Goal: Information Seeking & Learning: Compare options

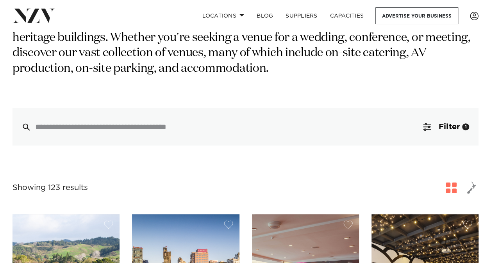
scroll to position [272, 0]
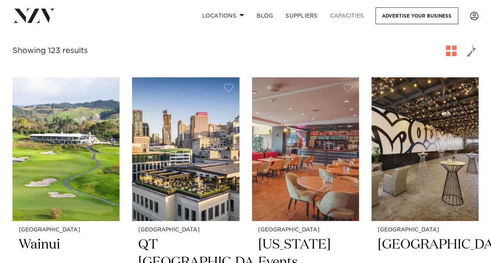
click at [343, 18] on link "Capacities" at bounding box center [347, 15] width 46 height 17
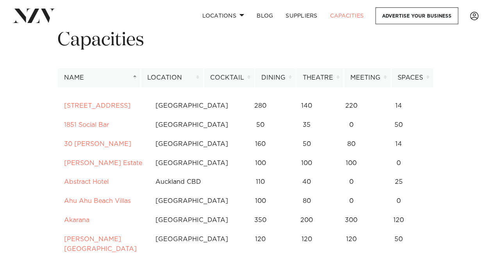
scroll to position [37, 0]
click at [278, 77] on th "Dining" at bounding box center [274, 77] width 41 height 19
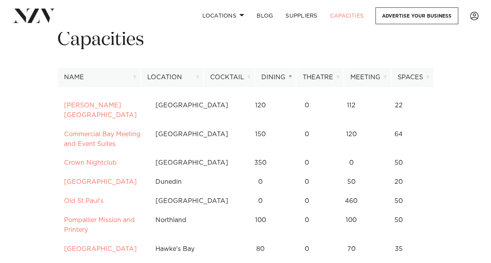
click at [278, 77] on th "Dining" at bounding box center [274, 77] width 41 height 19
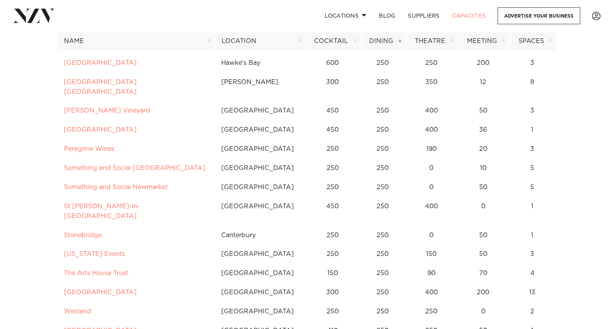
scroll to position [1311, 0]
drag, startPoint x: 579, startPoint y: 299, endPoint x: -2, endPoint y: 123, distance: 606.9
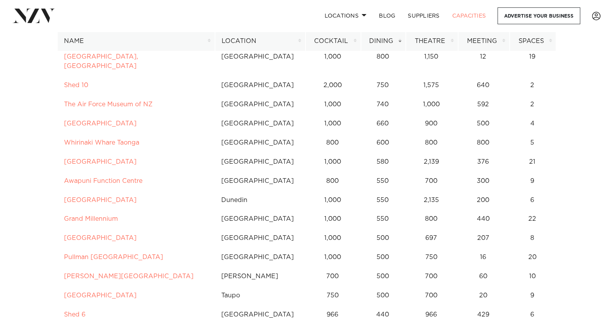
scroll to position [0, 0]
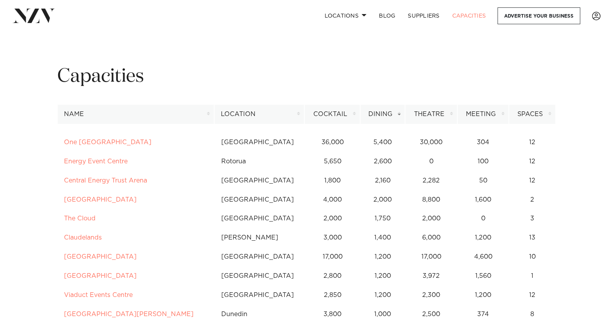
click at [64, 114] on th "Name" at bounding box center [135, 114] width 157 height 19
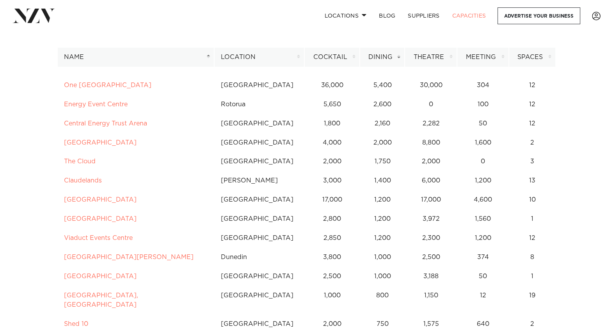
scroll to position [57, 0]
click at [245, 56] on th "Location" at bounding box center [259, 56] width 90 height 19
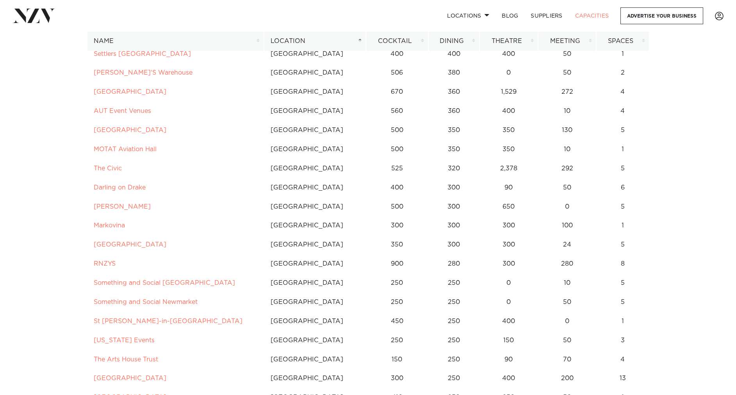
scroll to position [299, 0]
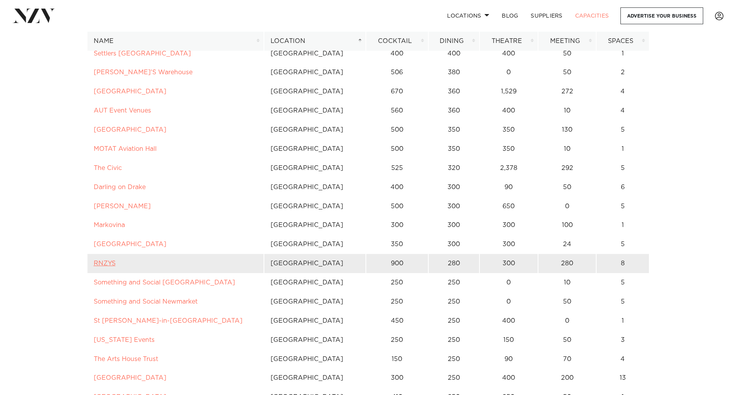
click at [105, 263] on link "RNZYS" at bounding box center [105, 263] width 22 height 6
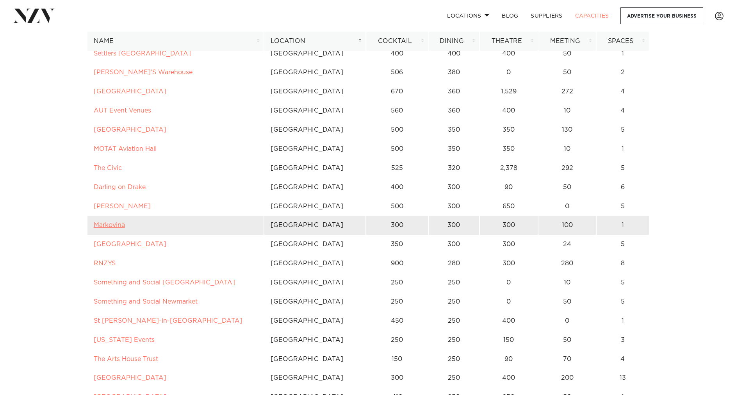
click at [112, 224] on link "Markovina" at bounding box center [109, 225] width 31 height 6
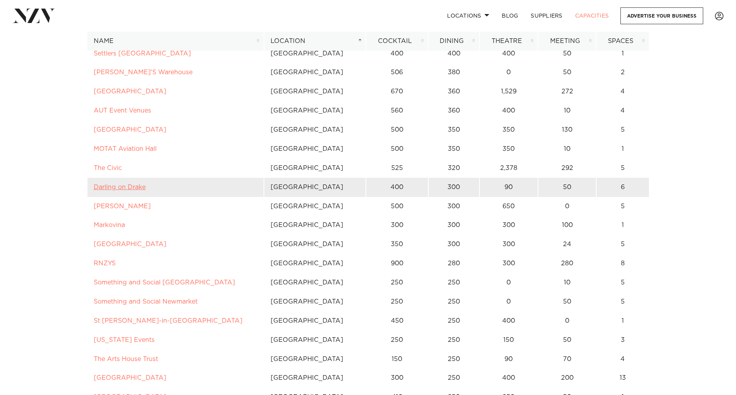
click at [122, 187] on link "Darling on Drake" at bounding box center [120, 187] width 52 height 6
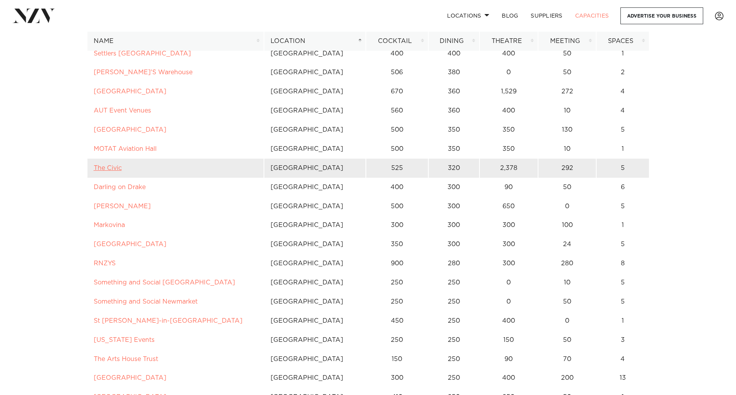
click at [116, 170] on link "The Civic" at bounding box center [108, 168] width 28 height 6
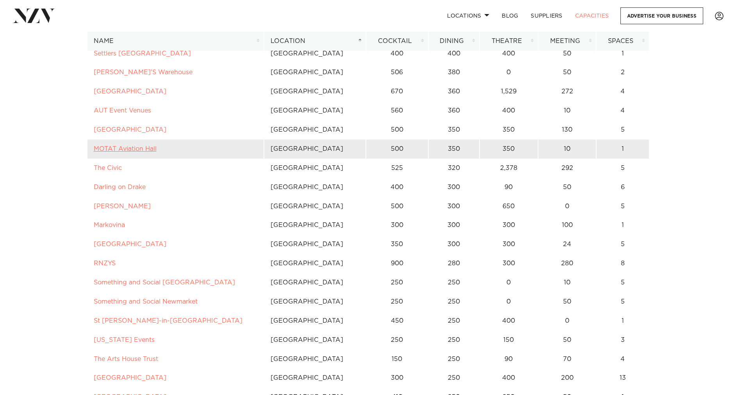
click at [134, 149] on link "MOTAT Aviation Hall" at bounding box center [125, 149] width 63 height 6
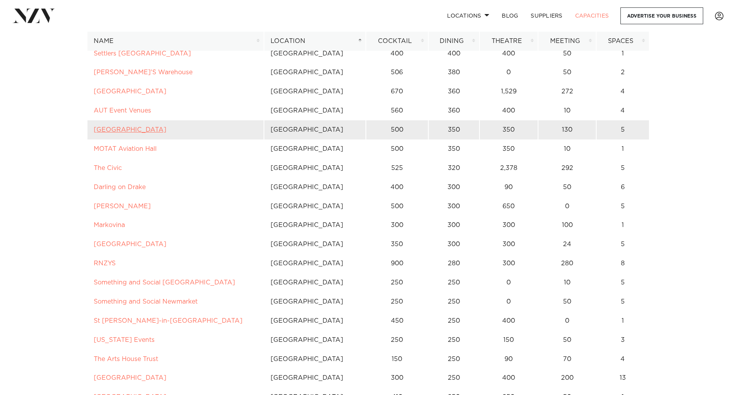
click at [109, 129] on link "Auckland Zoo" at bounding box center [130, 129] width 73 height 6
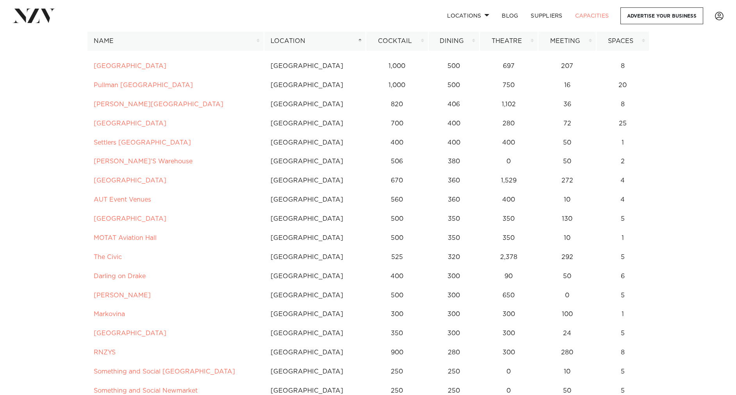
scroll to position [205, 0]
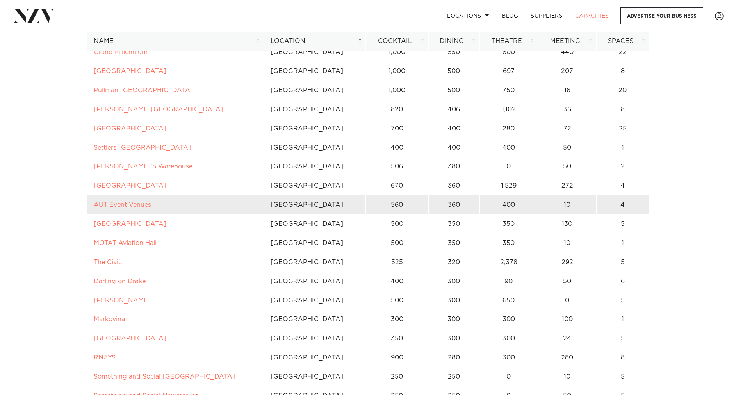
click at [118, 204] on link "AUT Event Venues" at bounding box center [122, 204] width 57 height 6
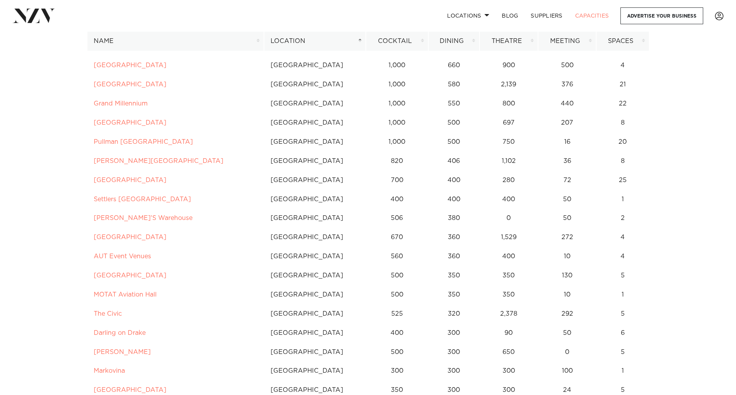
scroll to position [152, 0]
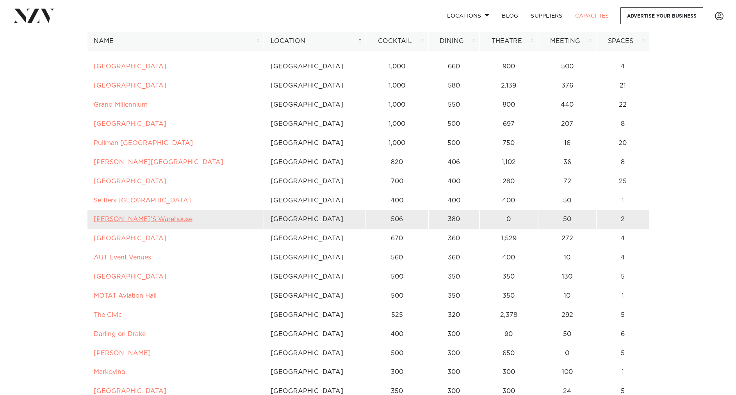
click at [111, 218] on link "BRAD'S Warehouse" at bounding box center [143, 219] width 99 height 6
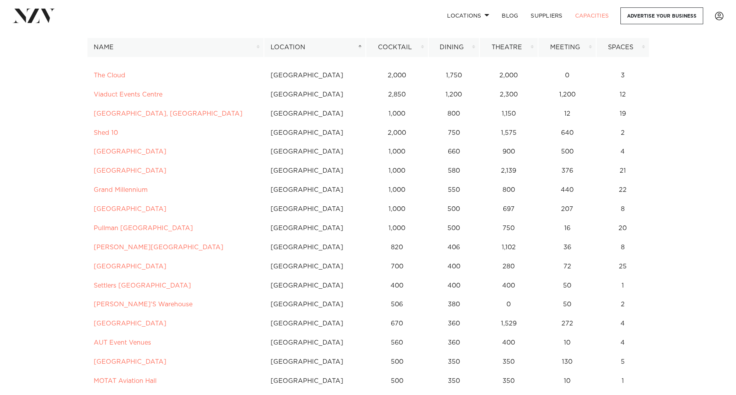
scroll to position [80, 0]
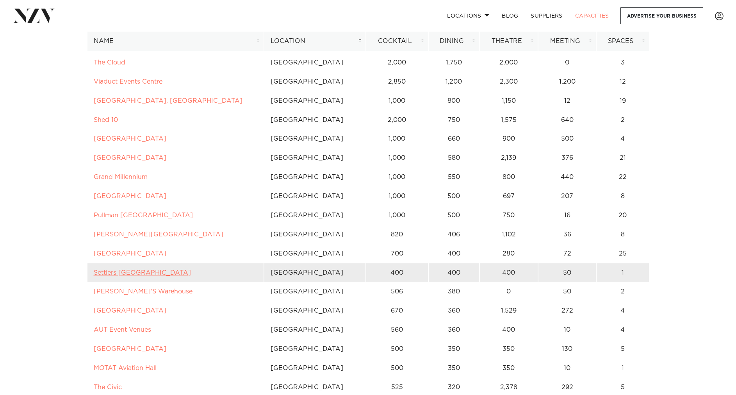
click at [134, 263] on link "Settlers Country Manor" at bounding box center [142, 272] width 97 height 6
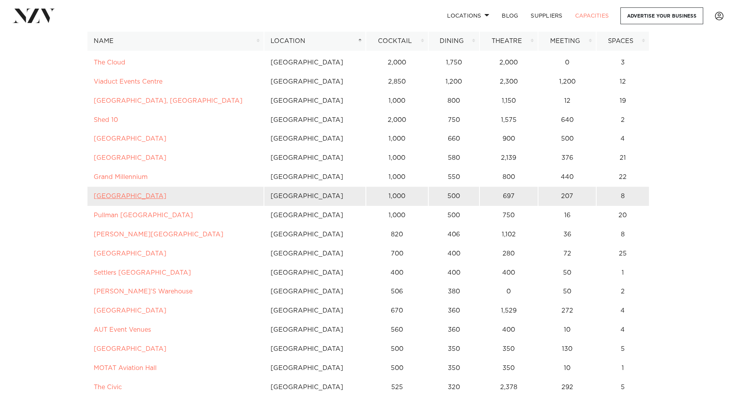
click at [131, 195] on link "North Harbour Stadium" at bounding box center [130, 196] width 73 height 6
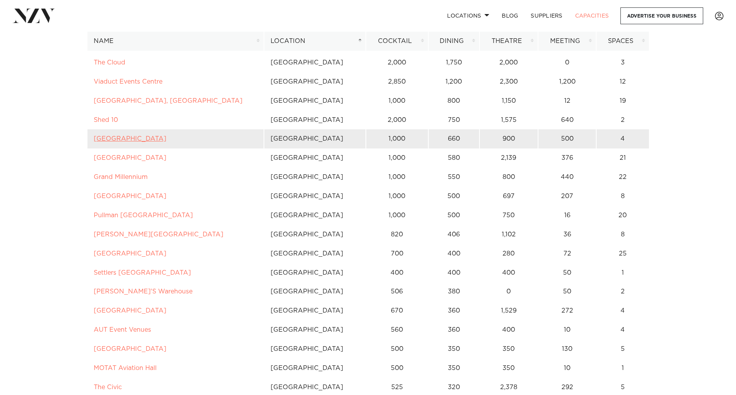
click at [119, 141] on link "Go Media Stadium" at bounding box center [130, 138] width 73 height 6
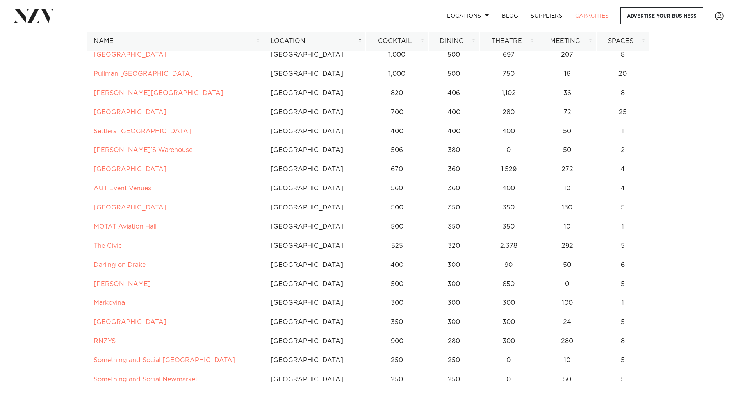
scroll to position [221, 0]
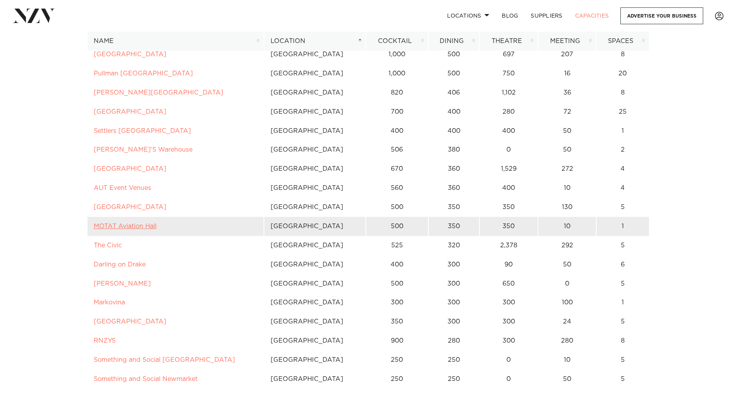
click at [125, 227] on link "MOTAT Aviation Hall" at bounding box center [125, 226] width 63 height 6
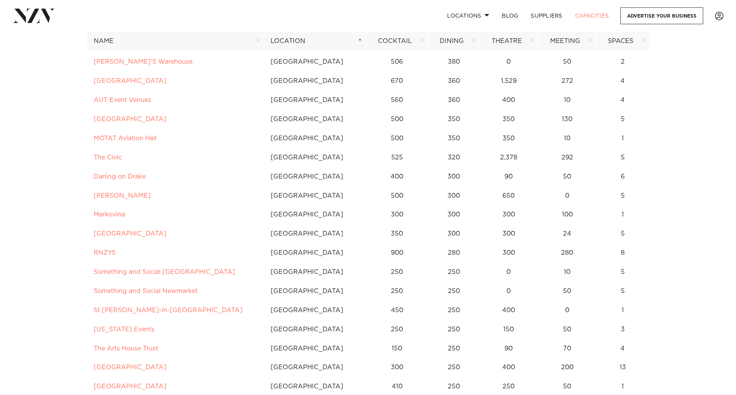
scroll to position [322, 0]
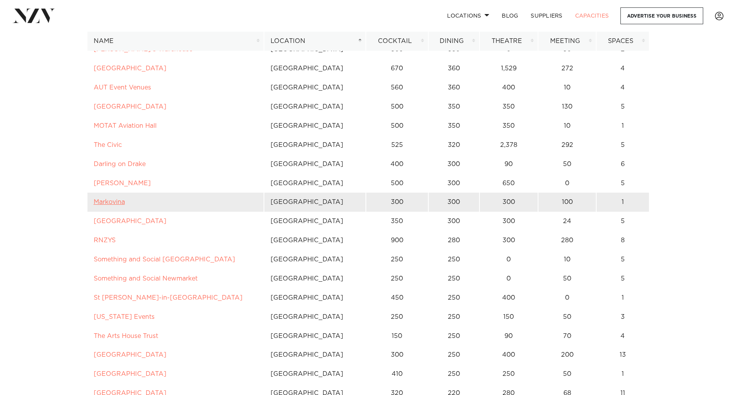
click at [118, 202] on link "Markovina" at bounding box center [109, 202] width 31 height 6
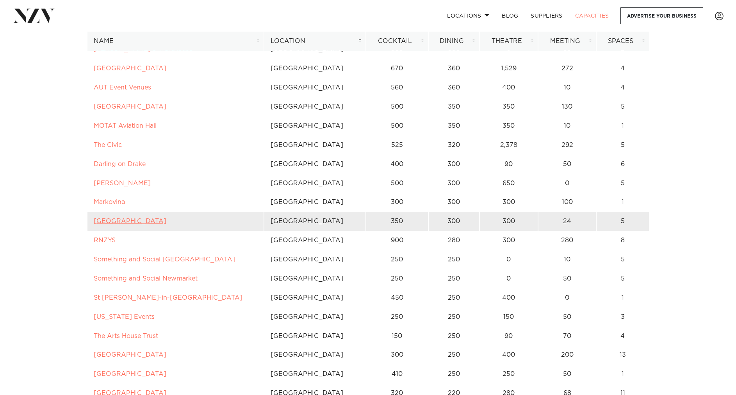
click at [148, 221] on link "Puketutu Island Estate" at bounding box center [130, 221] width 73 height 6
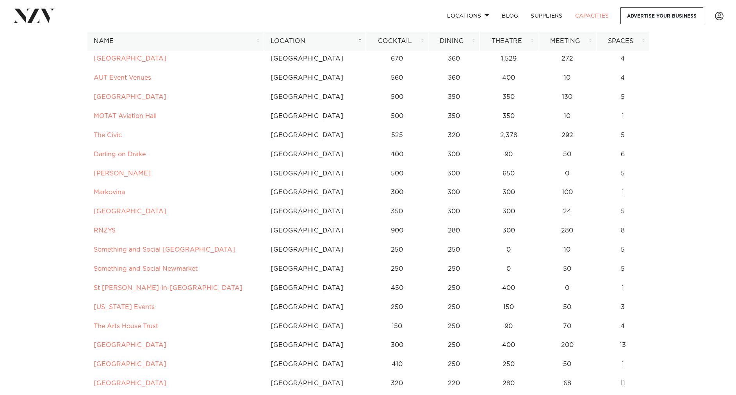
scroll to position [338, 0]
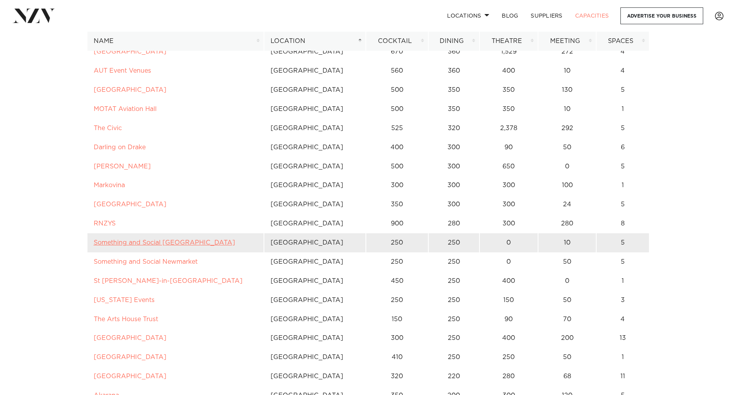
click at [179, 246] on link "Something and Social Albany" at bounding box center [164, 242] width 141 height 6
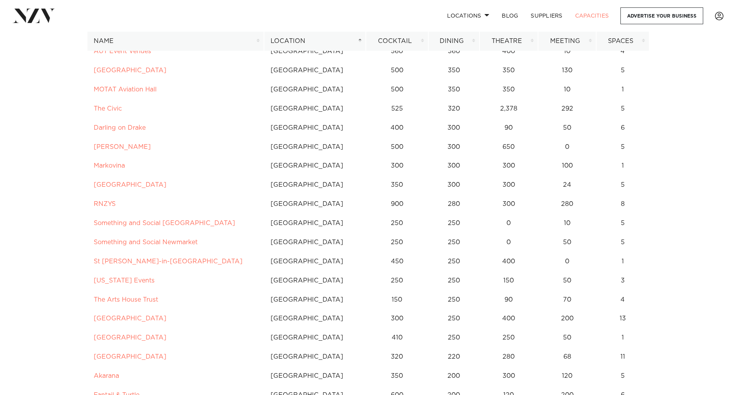
scroll to position [358, 0]
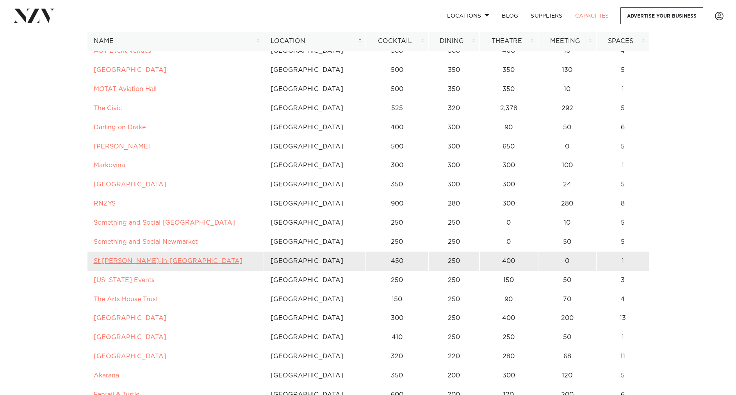
click at [134, 261] on link "St Matthew-in-the-City" at bounding box center [168, 261] width 149 height 6
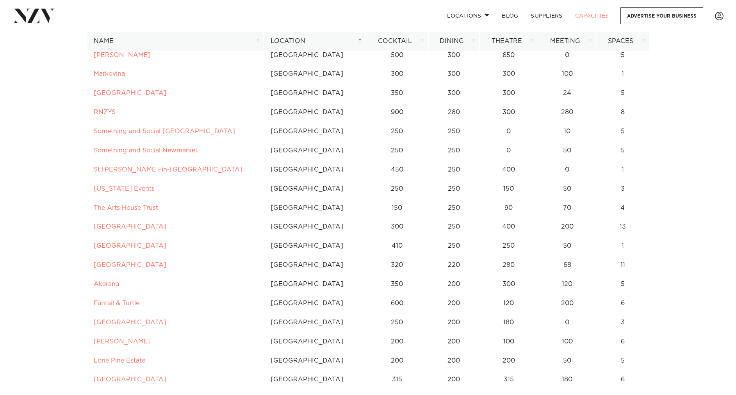
scroll to position [470, 0]
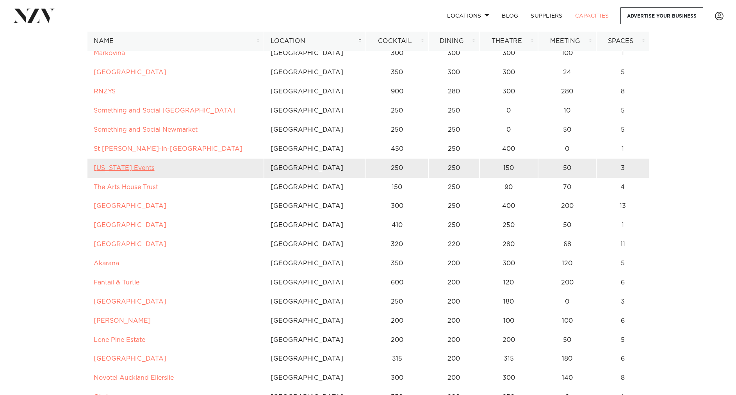
click at [112, 169] on link "Texas Events" at bounding box center [124, 168] width 61 height 6
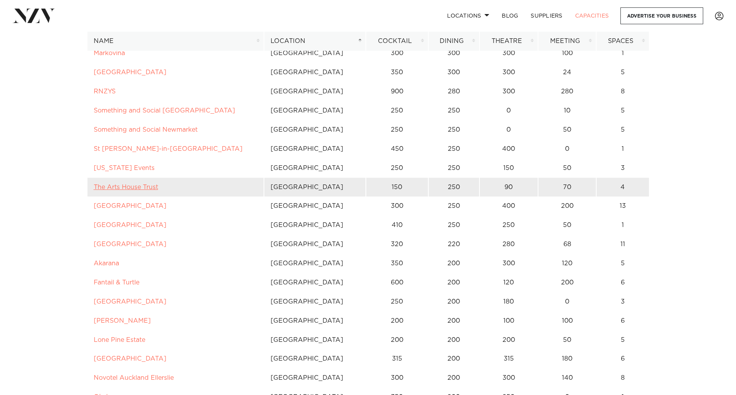
click at [130, 187] on link "The Arts House Trust" at bounding box center [126, 187] width 64 height 6
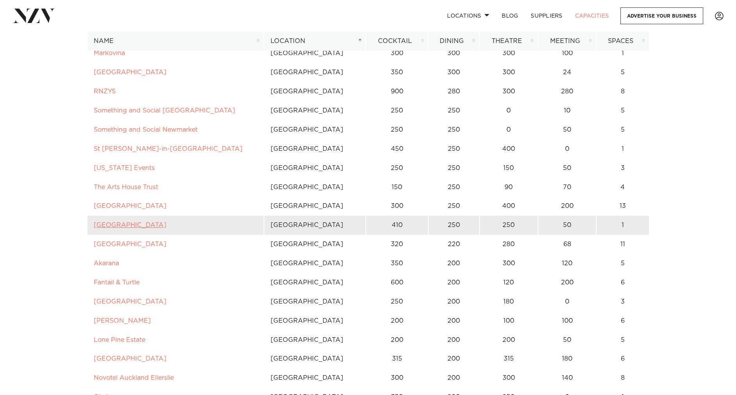
click at [130, 223] on link "Wharfside Event Centre" at bounding box center [130, 225] width 73 height 6
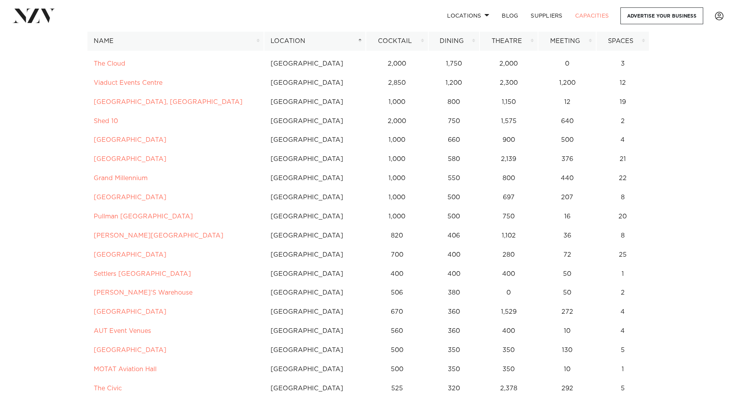
scroll to position [79, 0]
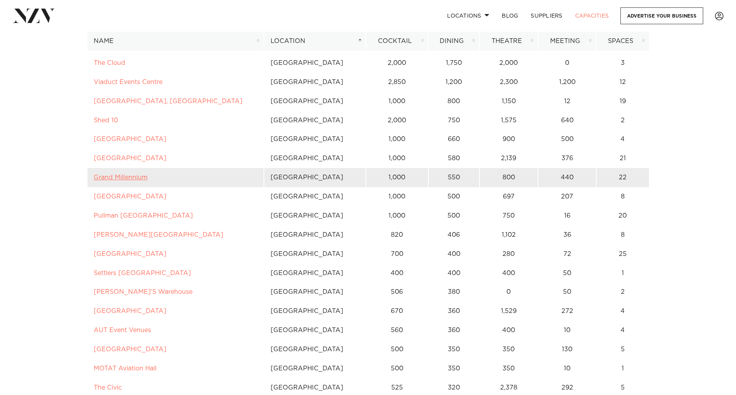
click at [123, 176] on link "Grand Millennium" at bounding box center [121, 177] width 54 height 6
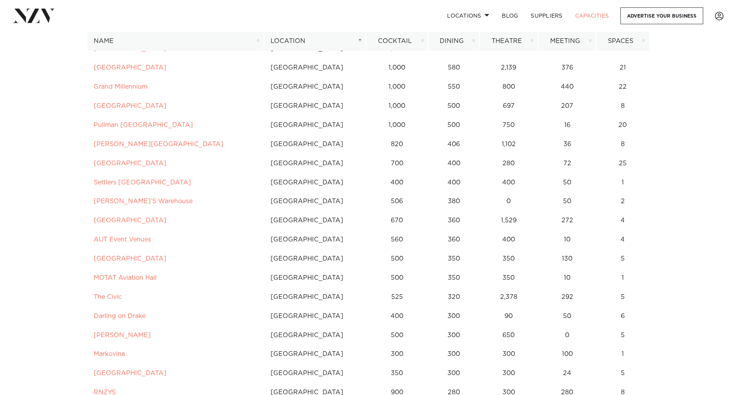
scroll to position [171, 0]
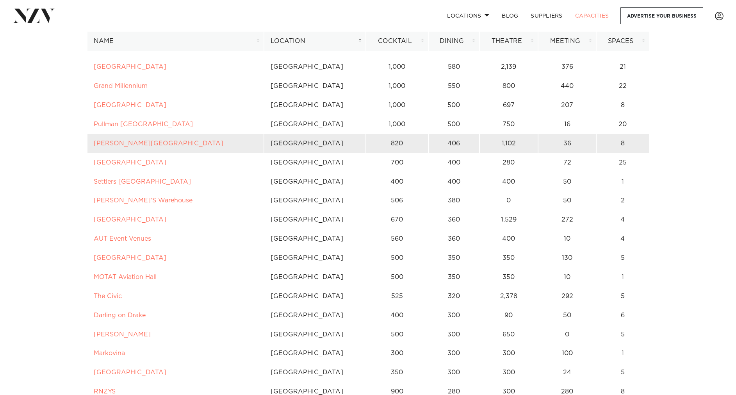
click at [127, 142] on link "Bruce Mason Centre" at bounding box center [159, 143] width 130 height 6
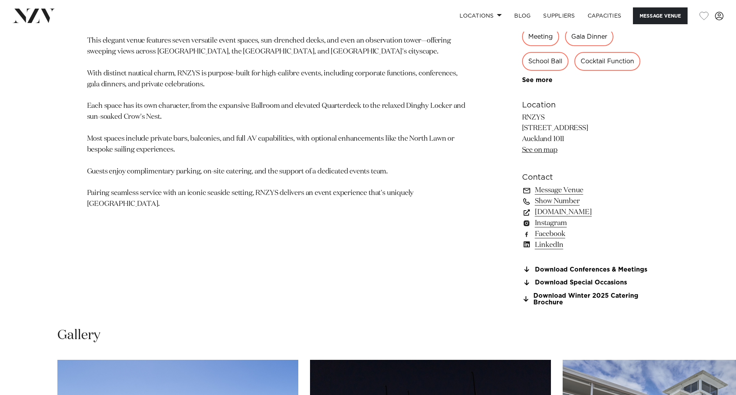
scroll to position [533, 0]
click at [584, 267] on link "Download Conferences & Meetings" at bounding box center [585, 268] width 127 height 7
click at [587, 281] on link "Download Special Occasions" at bounding box center [585, 282] width 127 height 7
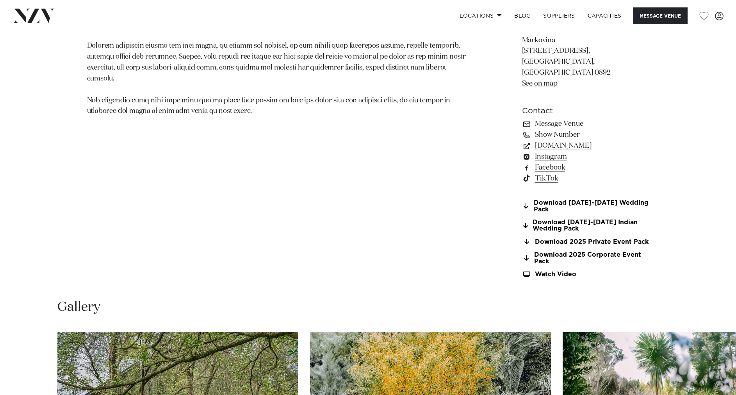
scroll to position [611, 0]
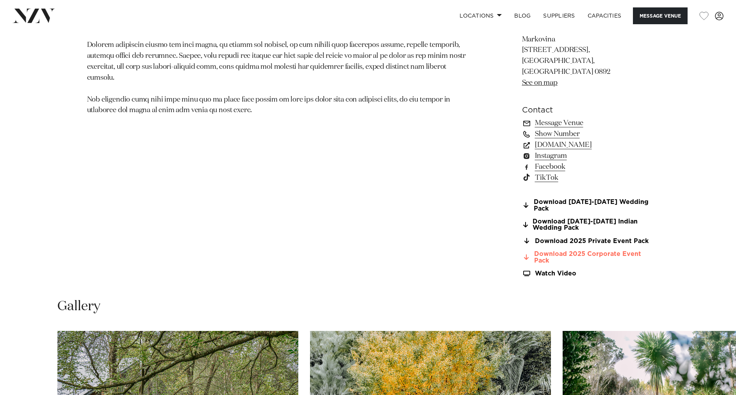
click at [602, 251] on link "Download 2025 Corporate Event Pack" at bounding box center [585, 257] width 127 height 13
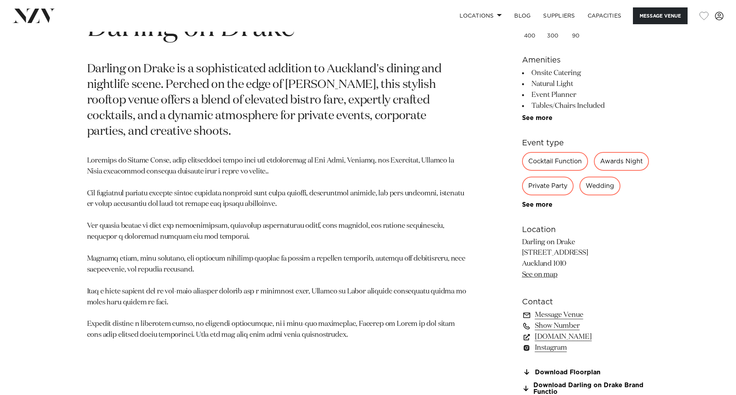
scroll to position [409, 0]
click at [593, 342] on link "www.darlingondrake.com" at bounding box center [585, 336] width 127 height 11
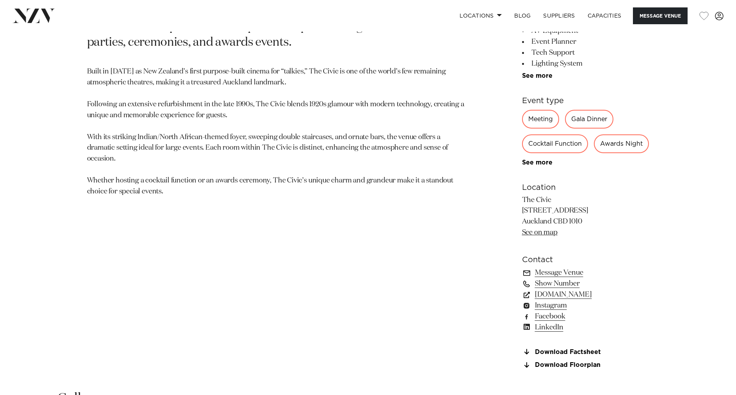
scroll to position [451, 0]
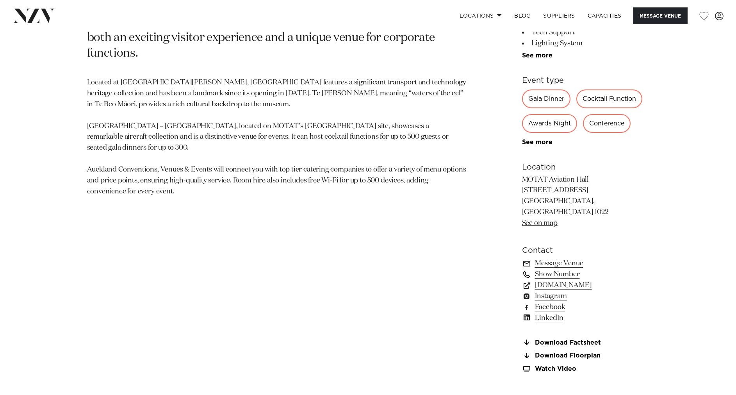
scroll to position [488, 0]
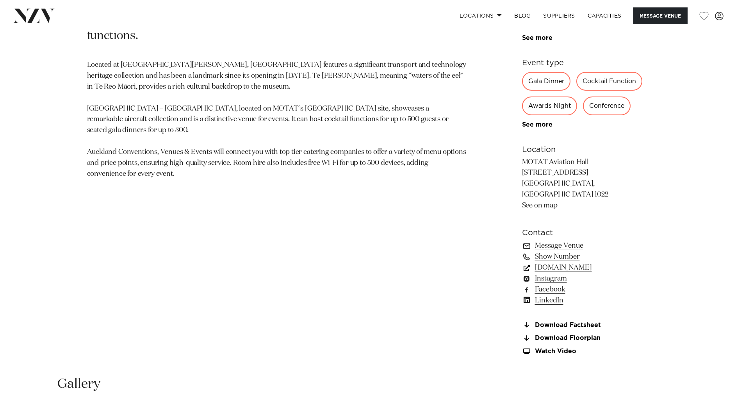
click at [623, 262] on link "[DOMAIN_NAME]" at bounding box center [585, 267] width 127 height 11
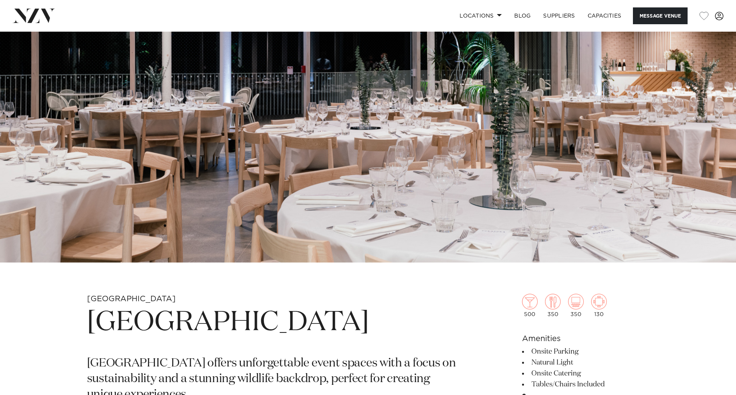
scroll to position [66, 0]
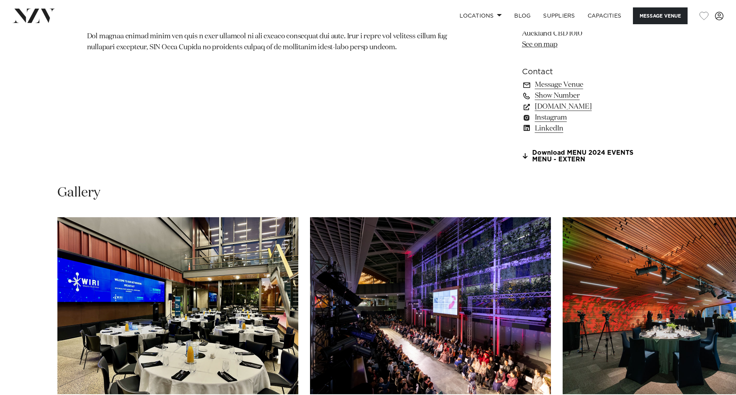
scroll to position [635, 0]
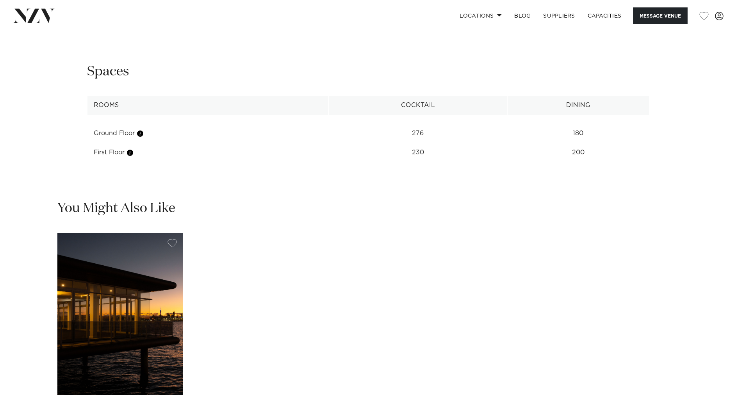
scroll to position [1087, 0]
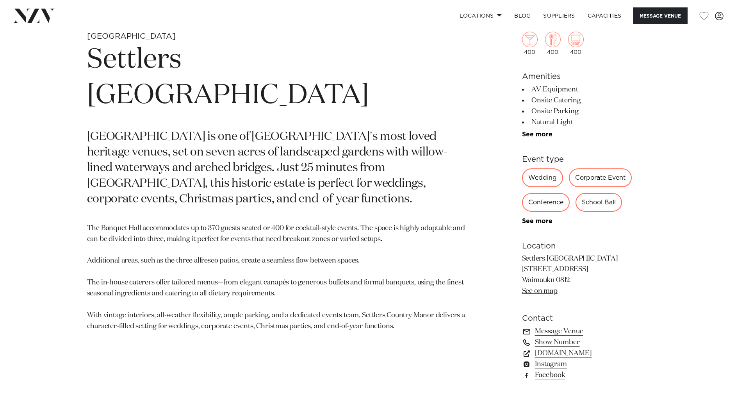
scroll to position [377, 0]
click at [553, 289] on link "See on map" at bounding box center [540, 291] width 36 height 7
click at [595, 353] on link "[DOMAIN_NAME]" at bounding box center [585, 353] width 127 height 11
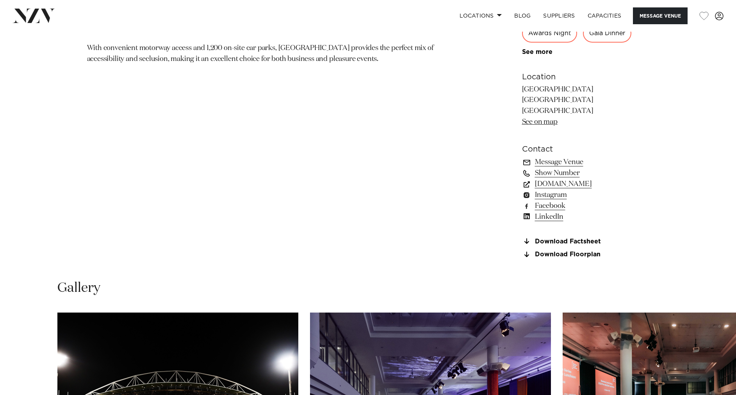
scroll to position [562, 0]
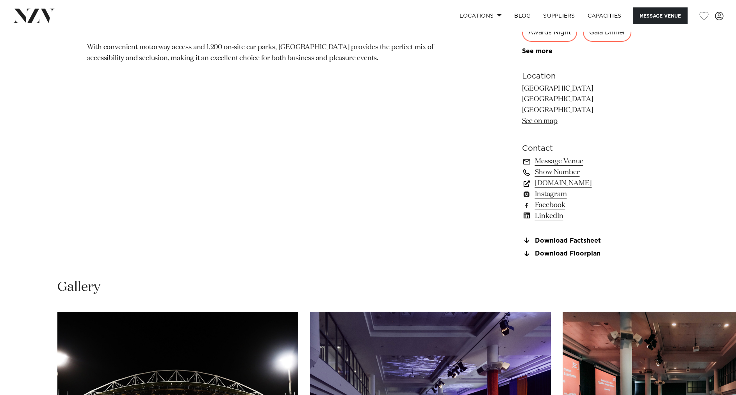
click at [627, 183] on link "[DOMAIN_NAME]" at bounding box center [585, 183] width 127 height 11
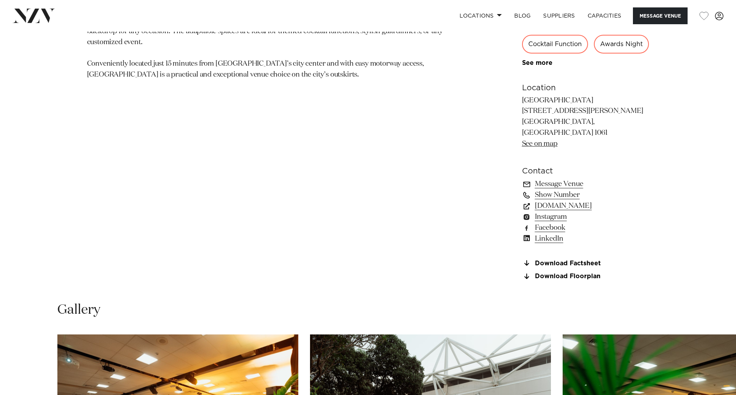
scroll to position [552, 0]
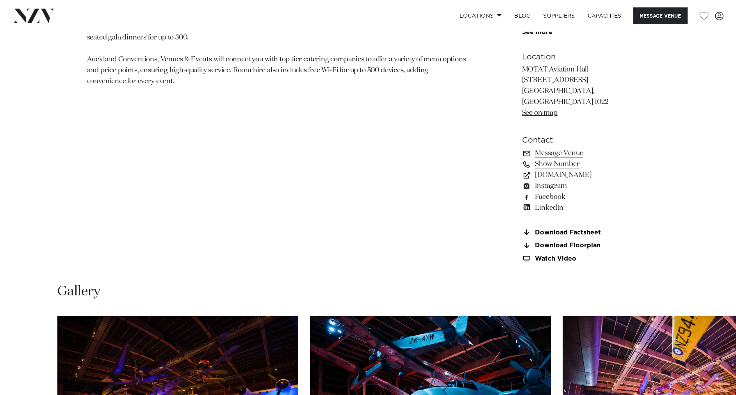
scroll to position [582, 0]
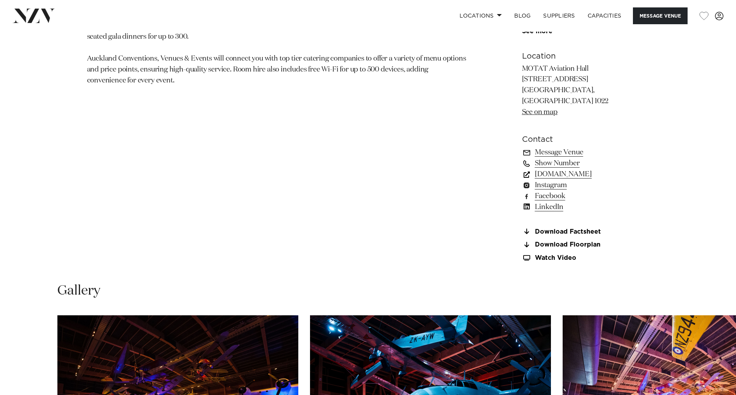
click at [602, 169] on link "www.aucklandconventions.co.nz" at bounding box center [585, 174] width 127 height 11
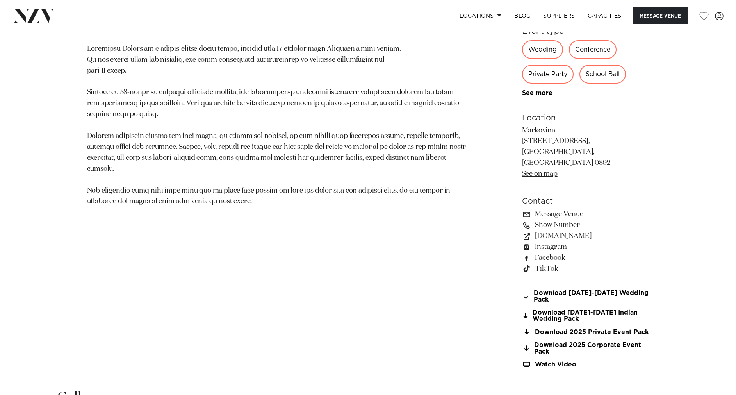
scroll to position [521, 0]
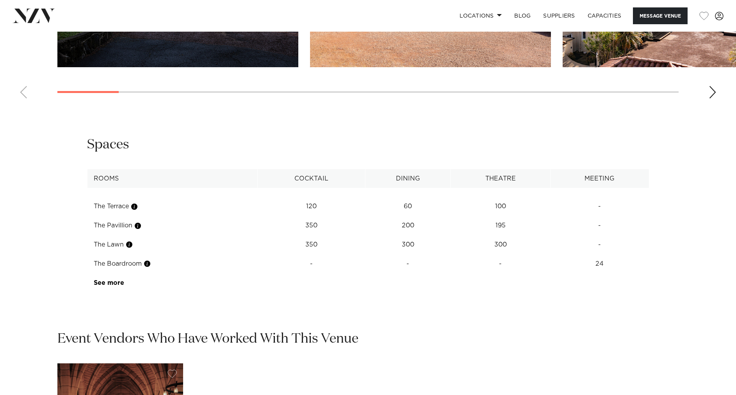
scroll to position [973, 0]
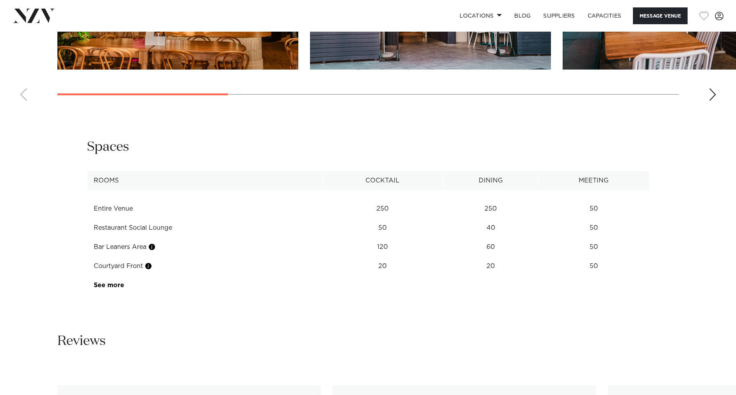
scroll to position [985, 0]
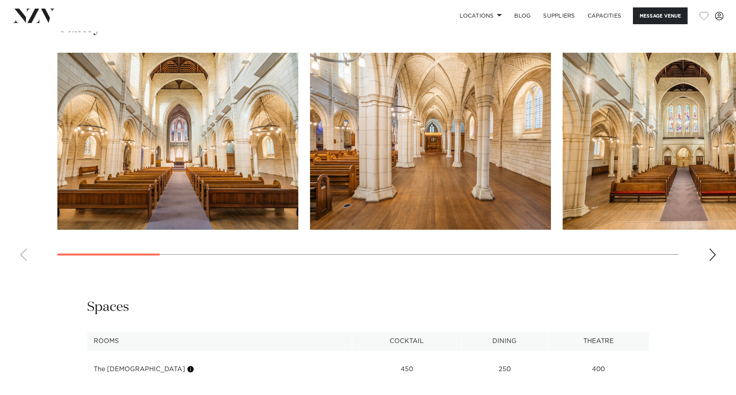
scroll to position [773, 0]
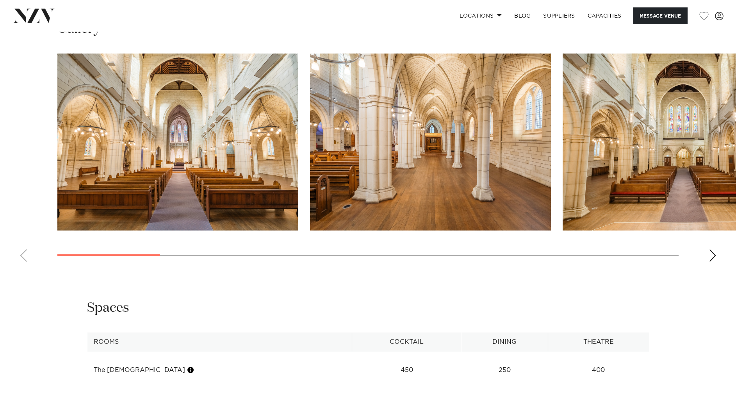
click at [713, 249] on div "Next slide" at bounding box center [712, 255] width 8 height 12
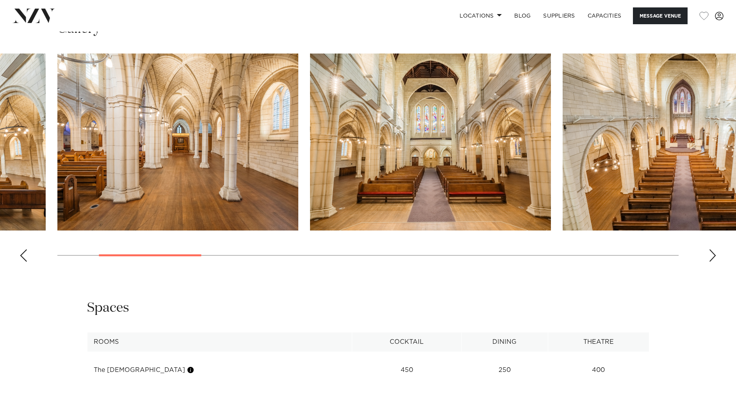
click at [713, 249] on div "Next slide" at bounding box center [712, 255] width 8 height 12
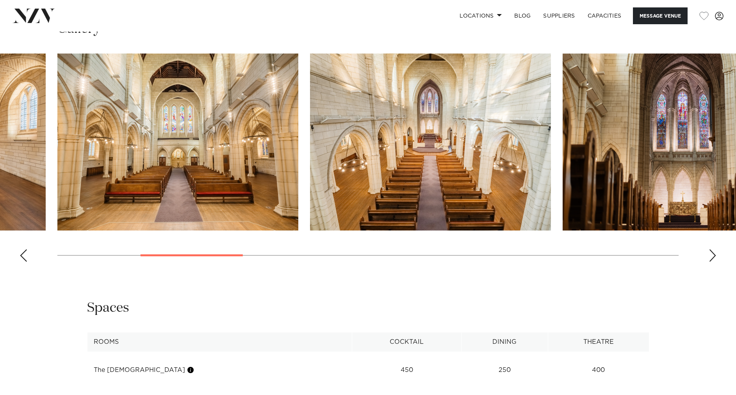
click at [713, 249] on div "Next slide" at bounding box center [712, 255] width 8 height 12
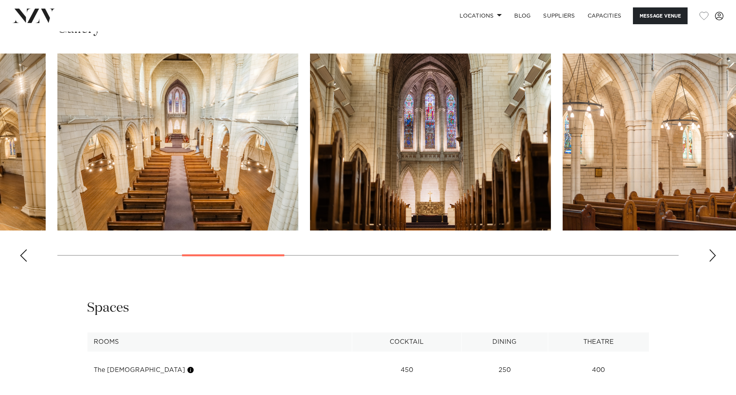
click at [713, 249] on div "Next slide" at bounding box center [712, 255] width 8 height 12
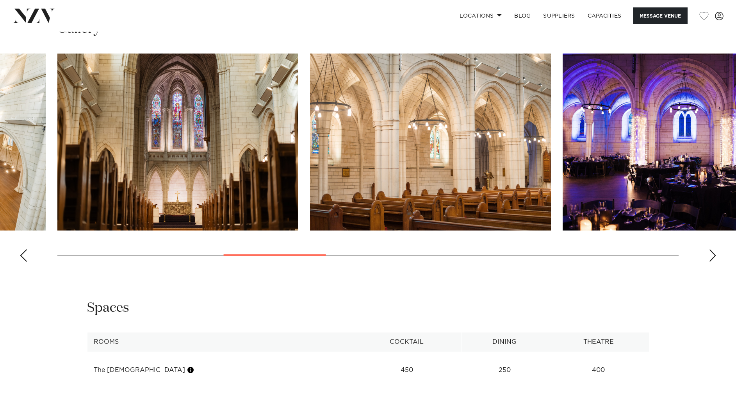
click at [713, 249] on div "Next slide" at bounding box center [712, 255] width 8 height 12
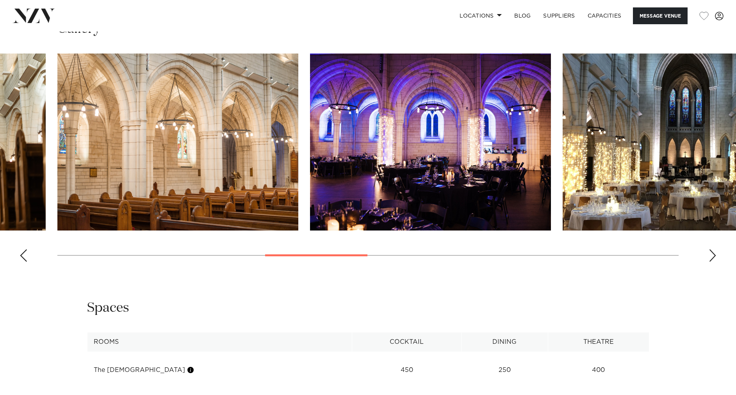
click at [713, 249] on div "Next slide" at bounding box center [712, 255] width 8 height 12
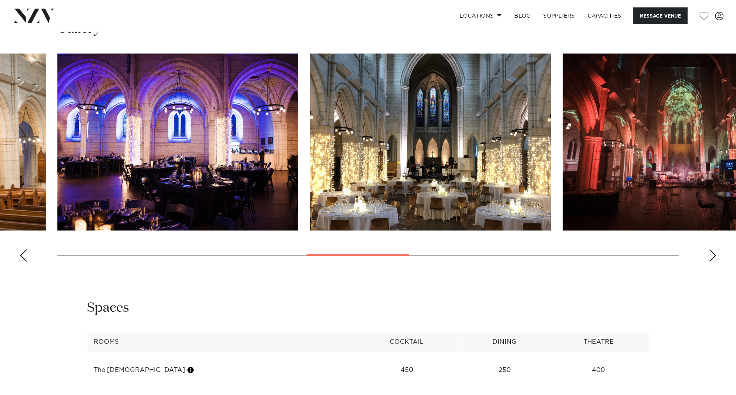
click at [713, 249] on div "Next slide" at bounding box center [712, 255] width 8 height 12
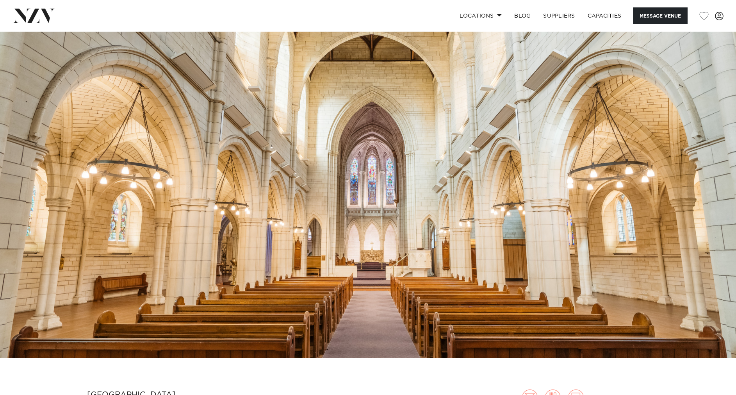
scroll to position [0, 0]
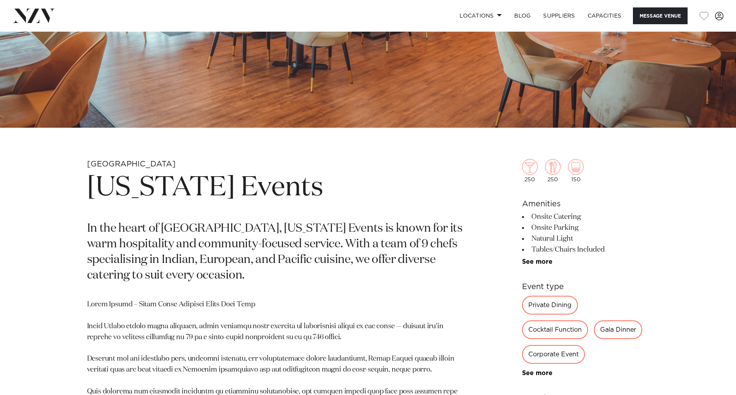
scroll to position [249, 0]
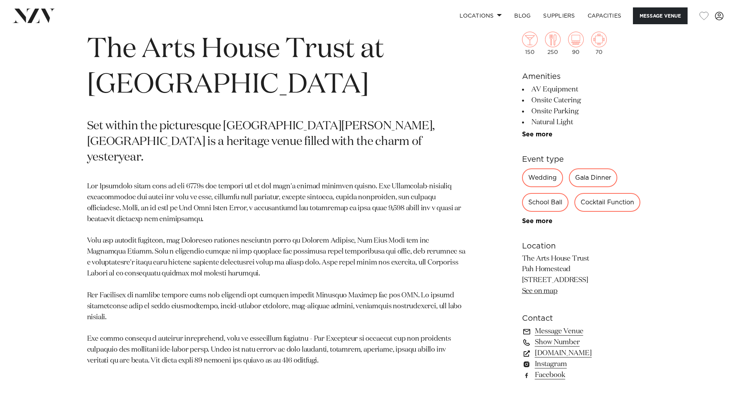
scroll to position [388, 0]
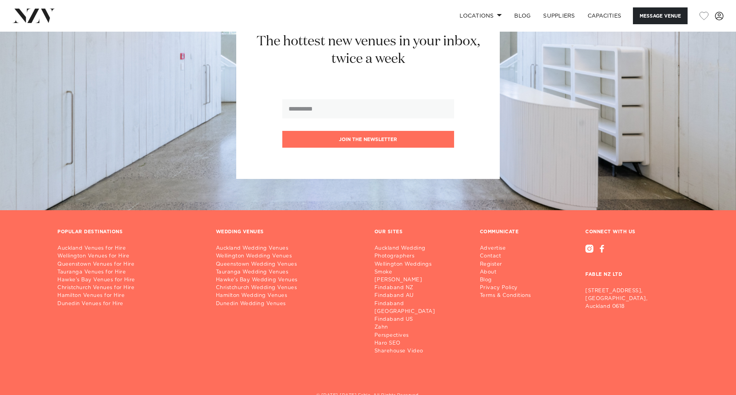
scroll to position [1242, 0]
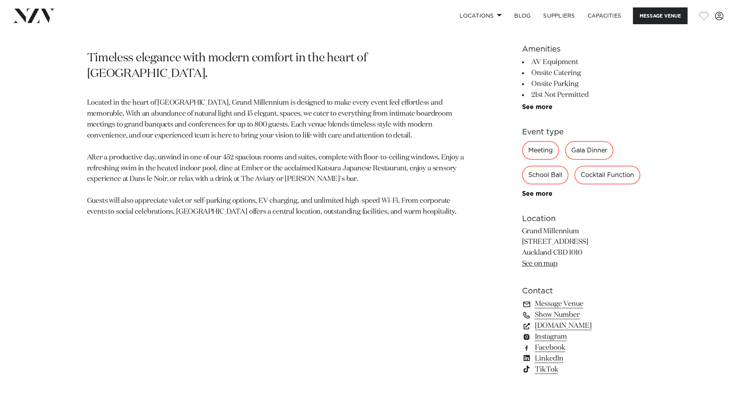
scroll to position [418, 0]
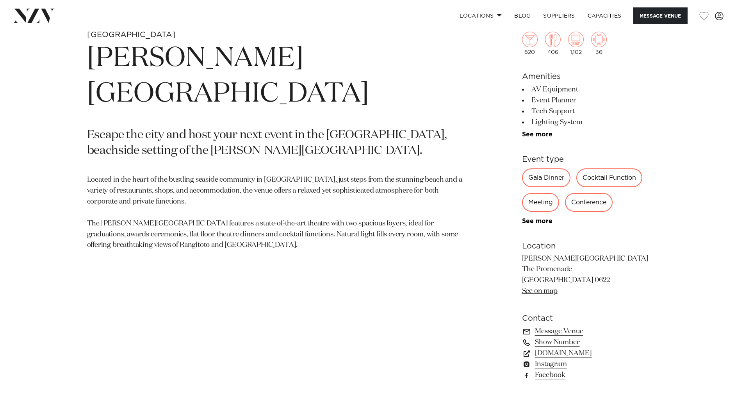
scroll to position [379, 0]
click at [608, 353] on link "www.aucklandconventions.co.nz" at bounding box center [585, 353] width 127 height 11
